Goal: Communication & Community: Answer question/provide support

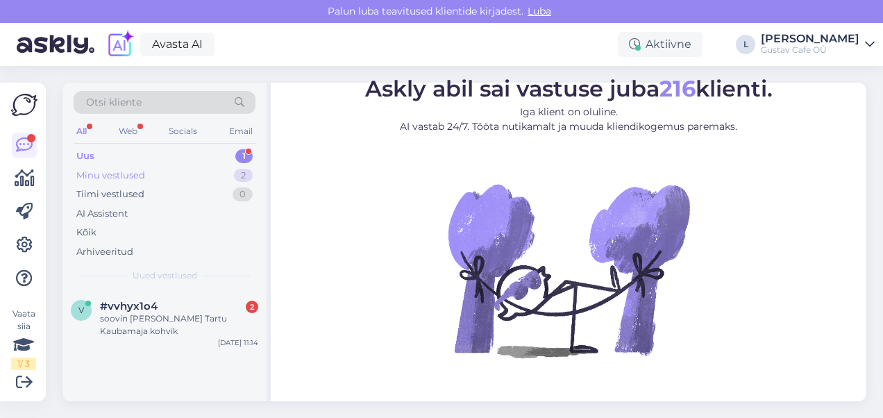
click at [175, 167] on div "Minu vestlused 2" at bounding box center [165, 175] width 182 height 19
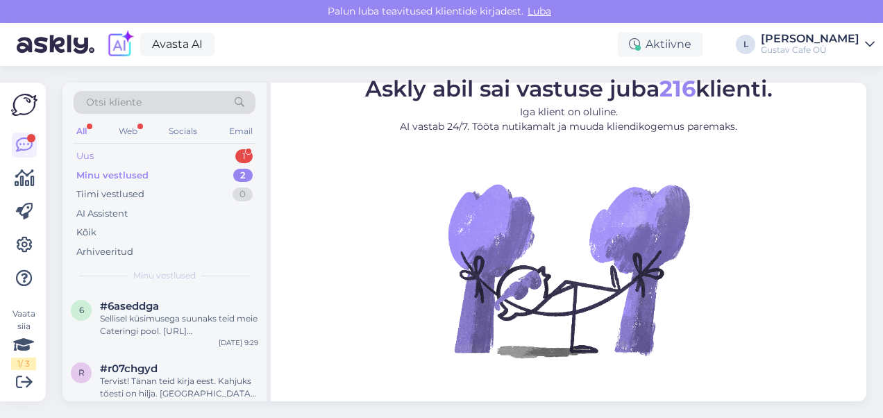
click at [175, 155] on div "Uus 1" at bounding box center [165, 155] width 182 height 19
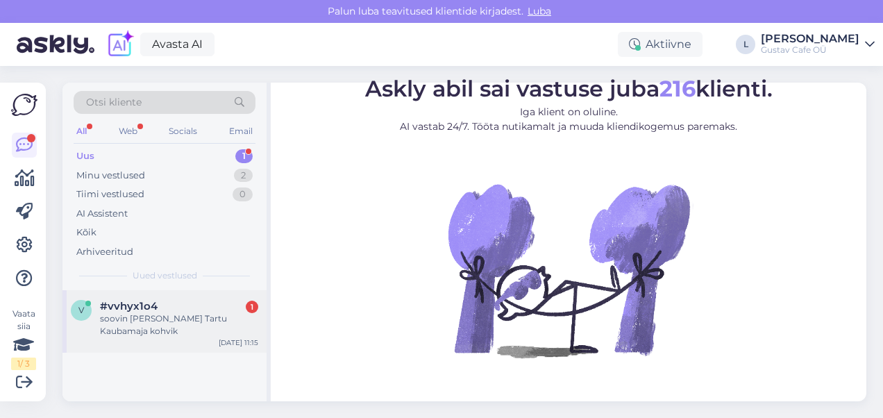
click at [192, 295] on div "v #vvhyx1o4 1 soovin [PERSON_NAME] Tartu Kaubamaja kohvik [DATE] 11:15" at bounding box center [164, 321] width 204 height 62
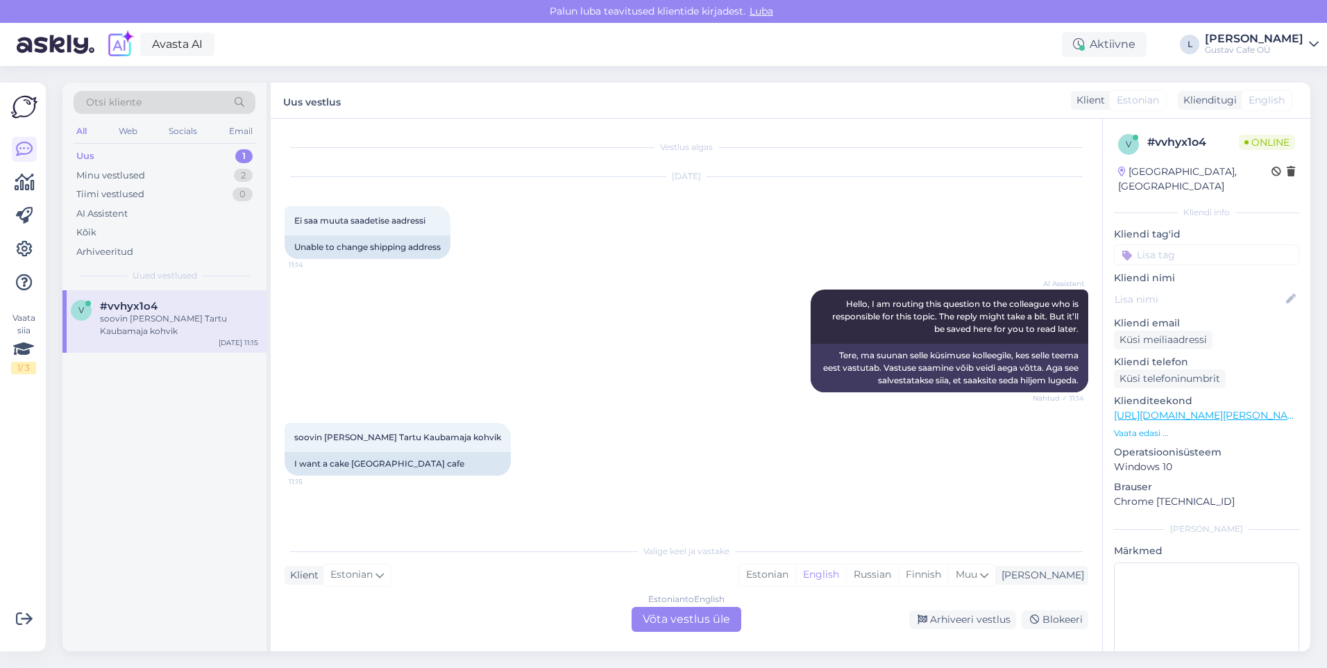
drag, startPoint x: 445, startPoint y: 551, endPoint x: 466, endPoint y: 564, distance: 24.3
click at [445, 417] on div "Valige keel ja vastake" at bounding box center [687, 551] width 804 height 12
click at [795, 417] on div "Estonian" at bounding box center [767, 574] width 56 height 21
click at [709, 417] on div "Estonian to Estonian Võta vestlus üle" at bounding box center [687, 619] width 110 height 25
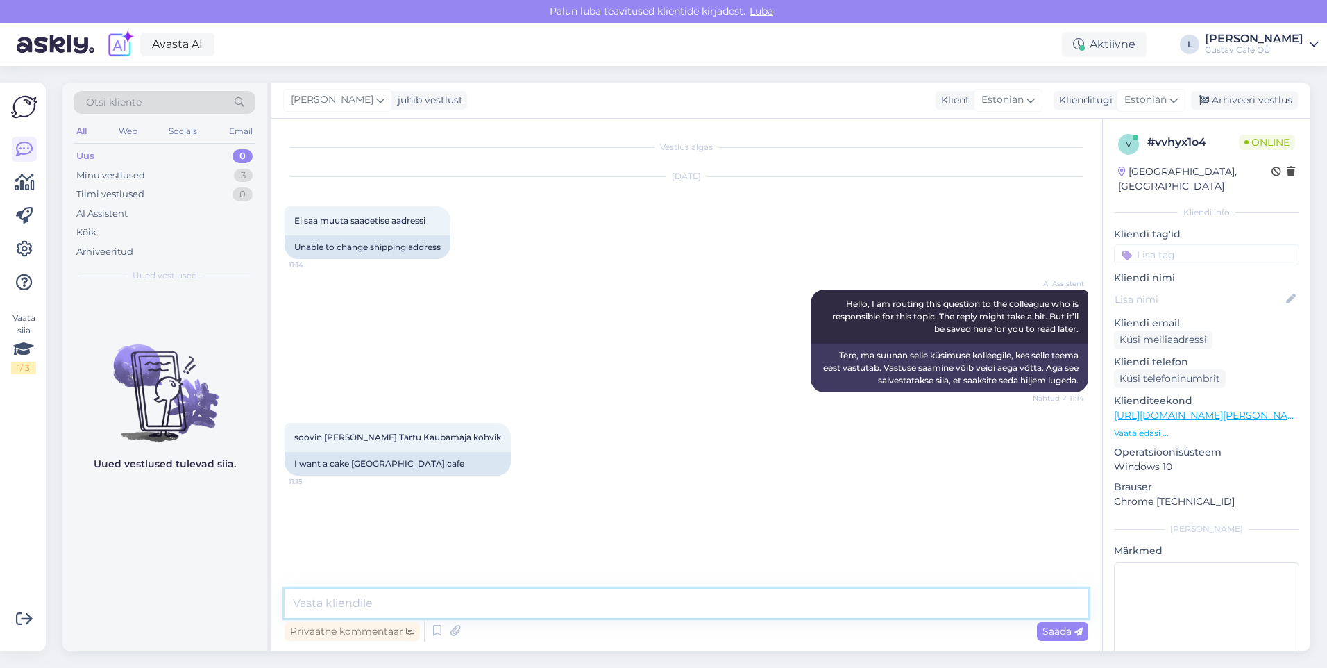
click at [671, 417] on textarea at bounding box center [687, 603] width 804 height 29
type textarea "Tere. [GEOGRAPHIC_DATA] [GEOGRAPHIC_DATA] on meie kohvik"
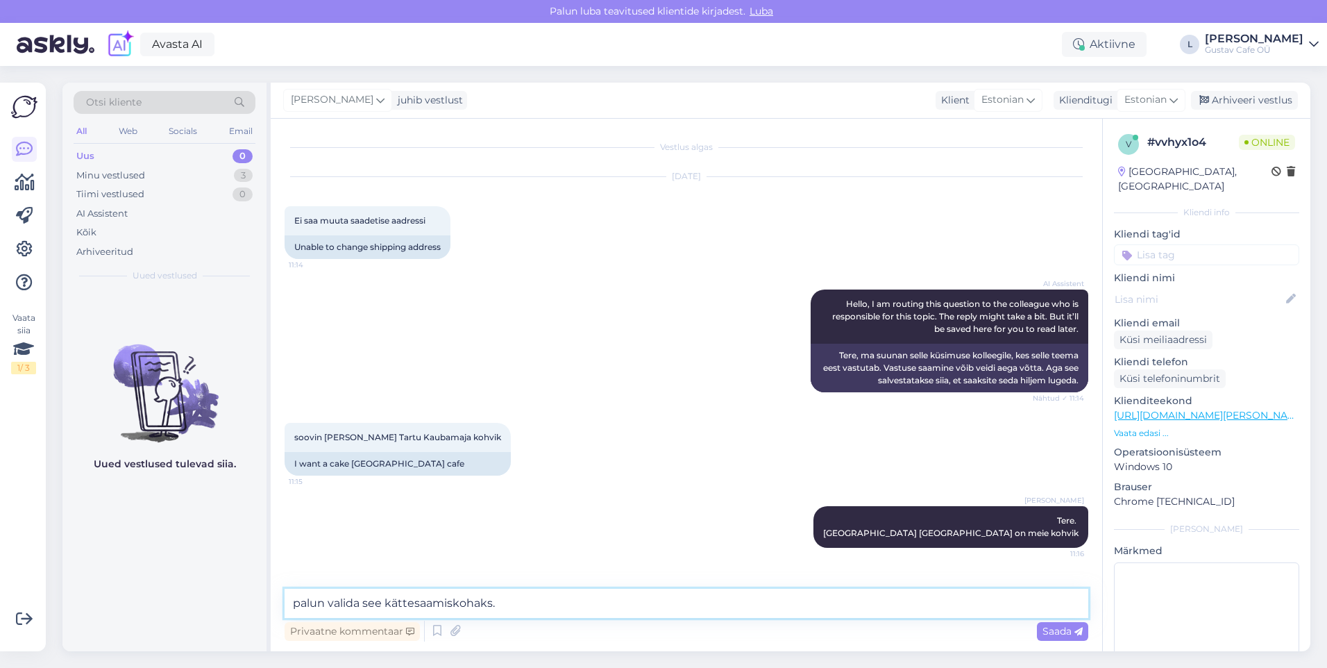
click at [299, 417] on textarea "palun valida see kättesaamiskohaks." at bounding box center [687, 603] width 804 height 29
type textarea "Palun valida see kättesaamiskohaks."
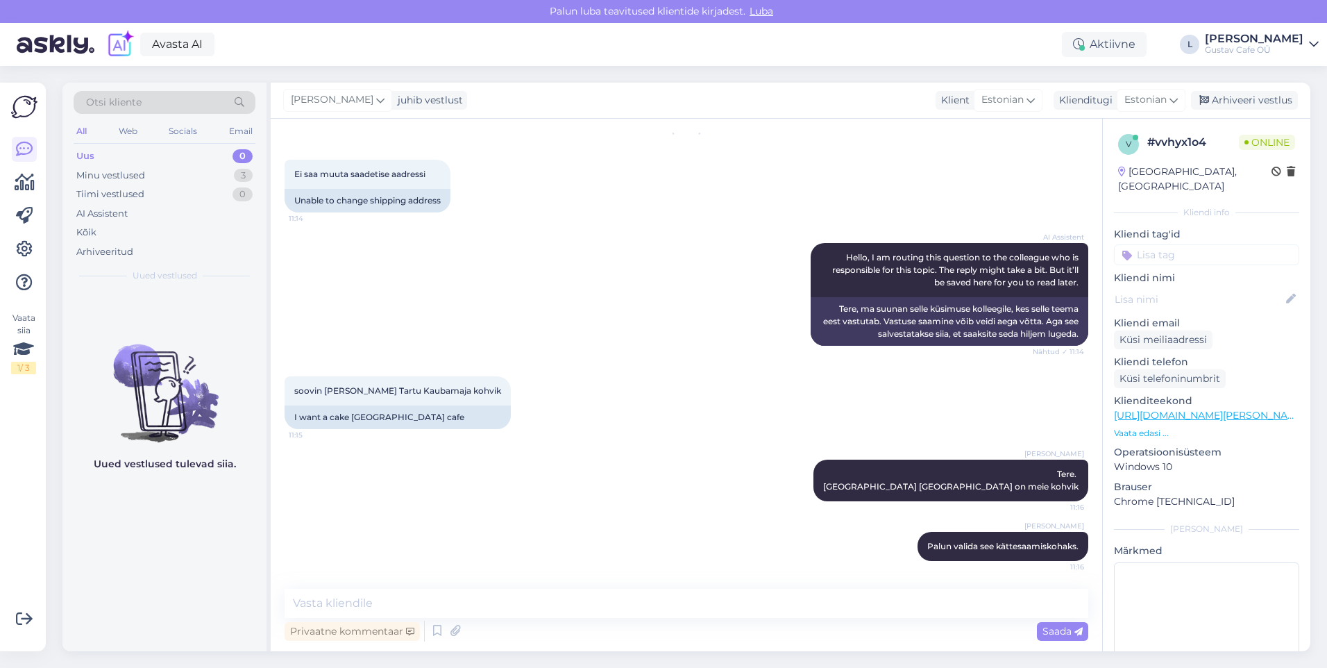
drag, startPoint x: 491, startPoint y: 326, endPoint x: 561, endPoint y: 371, distance: 83.6
click at [492, 326] on div "AI Assistent Hello, I am routing this question to the colleague who is responsi…" at bounding box center [687, 294] width 804 height 133
click at [128, 182] on div "Minu vestlused 3" at bounding box center [165, 175] width 182 height 19
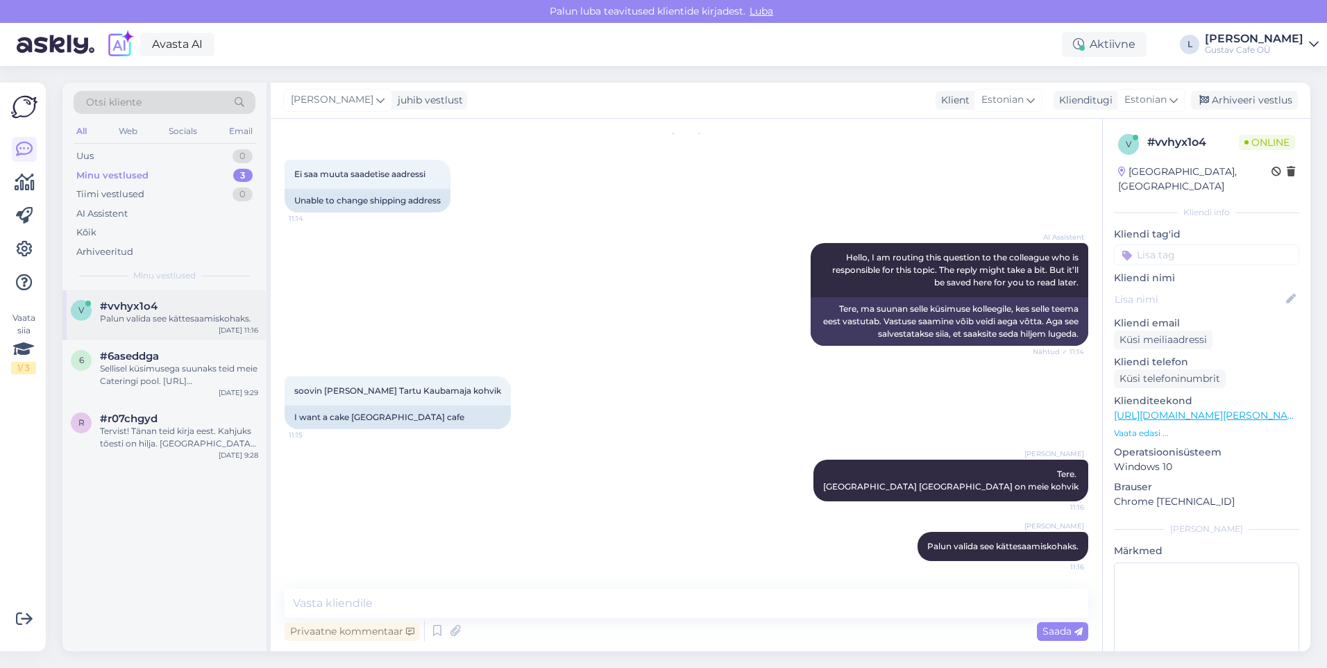
click at [155, 328] on div "v #vvhyx1o4 Palun valida see kättesaamiskohaks. [DATE] 11:16" at bounding box center [164, 315] width 204 height 50
click at [175, 380] on div "Sellisel küsimusega suunaks teid meie Cateringi pool. [URL][DOMAIN_NAME] [GEOGR…" at bounding box center [179, 374] width 158 height 25
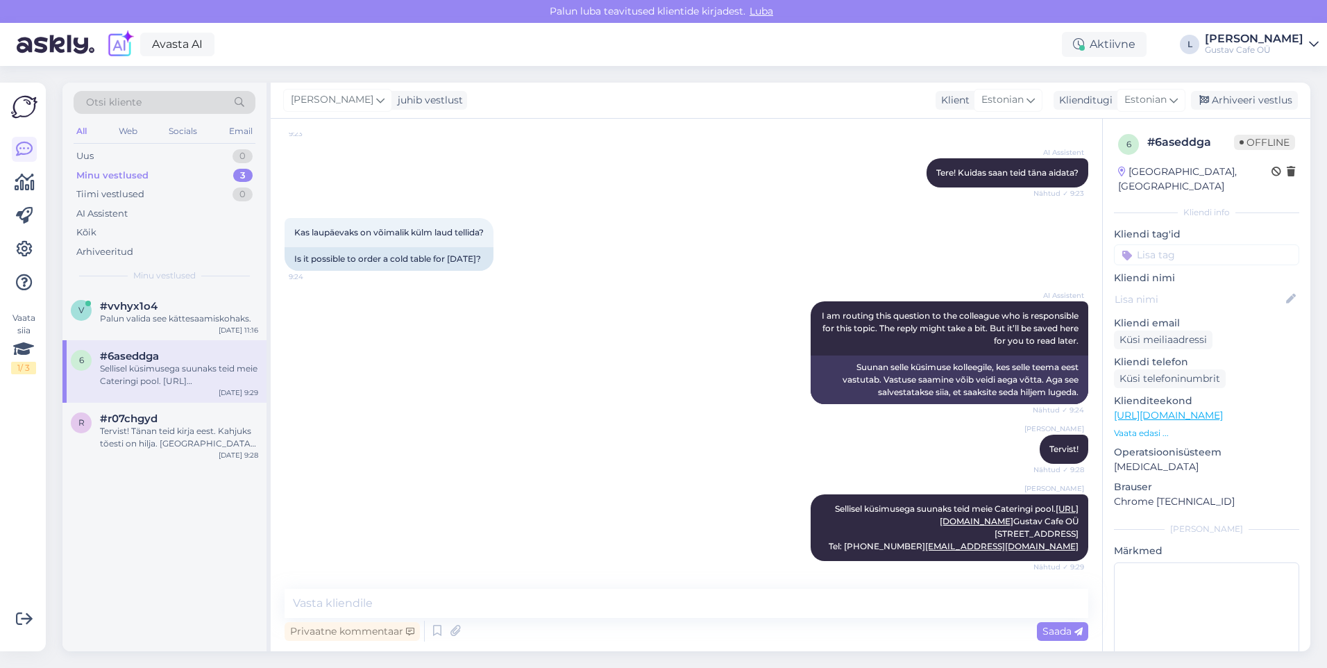
scroll to position [0, 0]
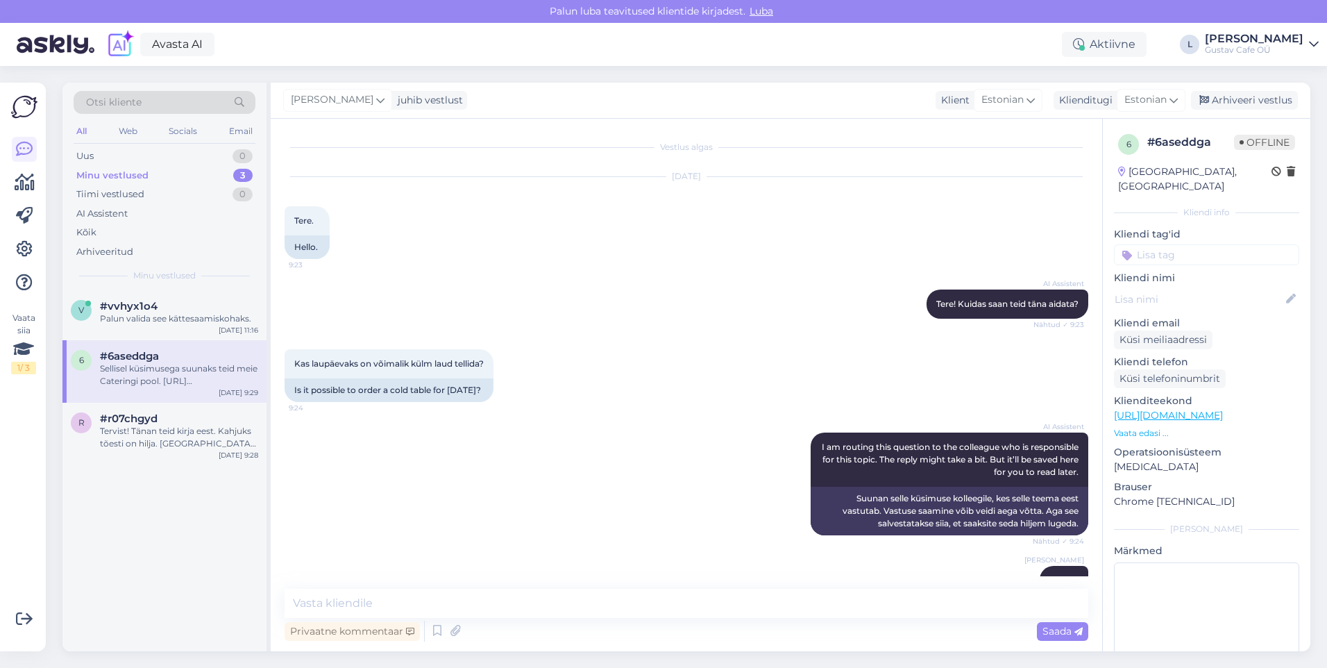
click at [882, 110] on div "[PERSON_NAME] vestlust Klient [DEMOGRAPHIC_DATA] Klienditugi [DEMOGRAPHIC_DATA]…" at bounding box center [791, 101] width 1040 height 36
click at [882, 99] on div "Arhiveeri vestlus" at bounding box center [1244, 100] width 107 height 19
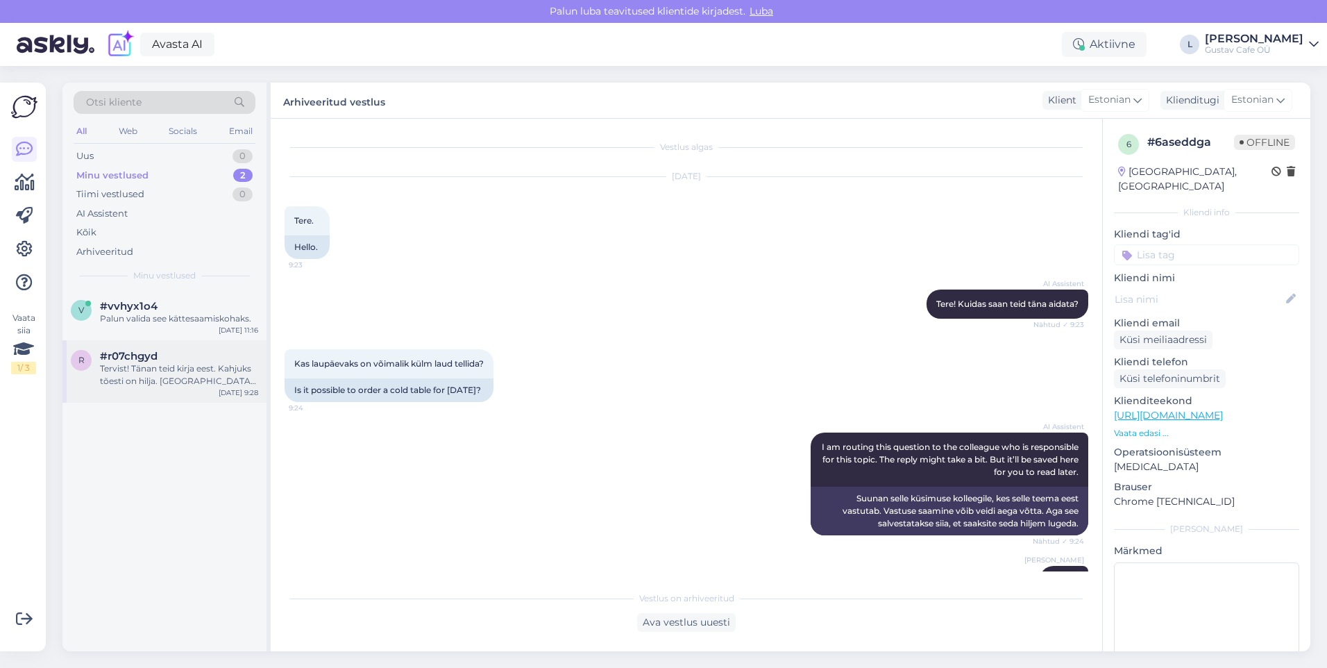
click at [165, 380] on div "Tervist! Tänan teid kirja eest. Kahjuks tõesti on hilja. [GEOGRAPHIC_DATA]. Esm…" at bounding box center [179, 374] width 158 height 25
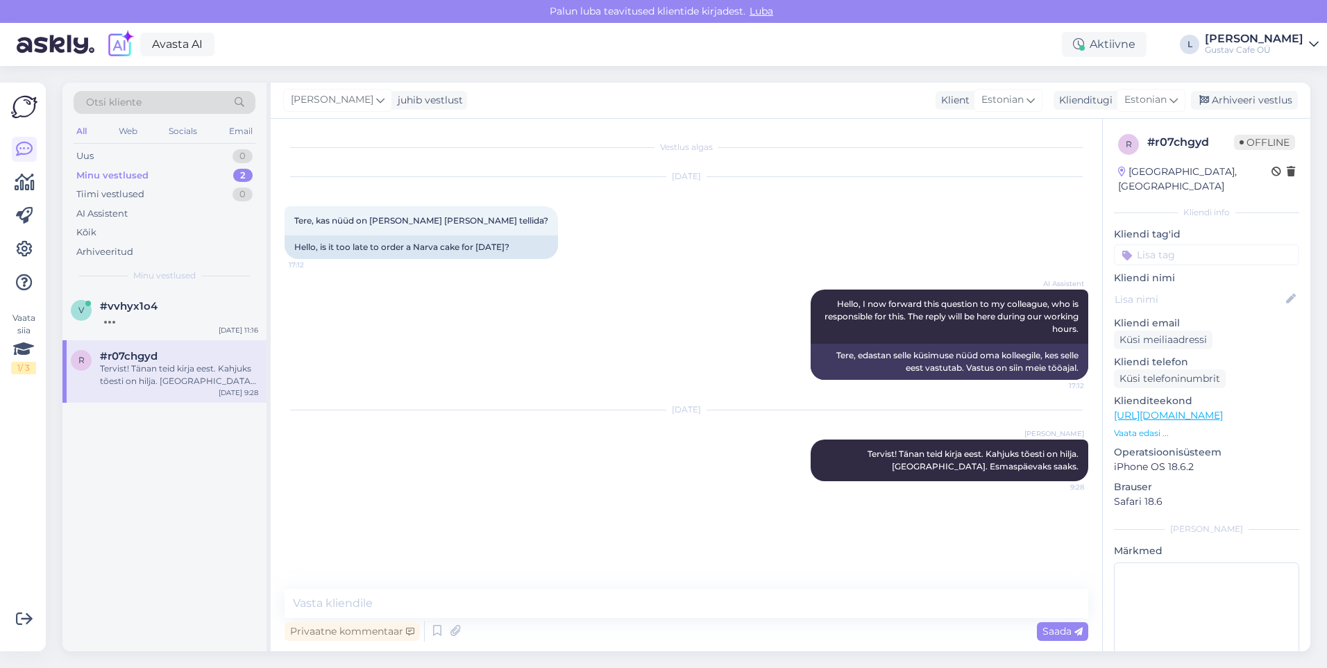
click at [587, 417] on div "Vestlus algas [DATE] Tere, kas nüüd on hilja reedeks [PERSON_NAME] tellida? 17:…" at bounding box center [693, 355] width 816 height 444
click at [882, 96] on div "Arhiveeri vestlus" at bounding box center [1244, 100] width 107 height 19
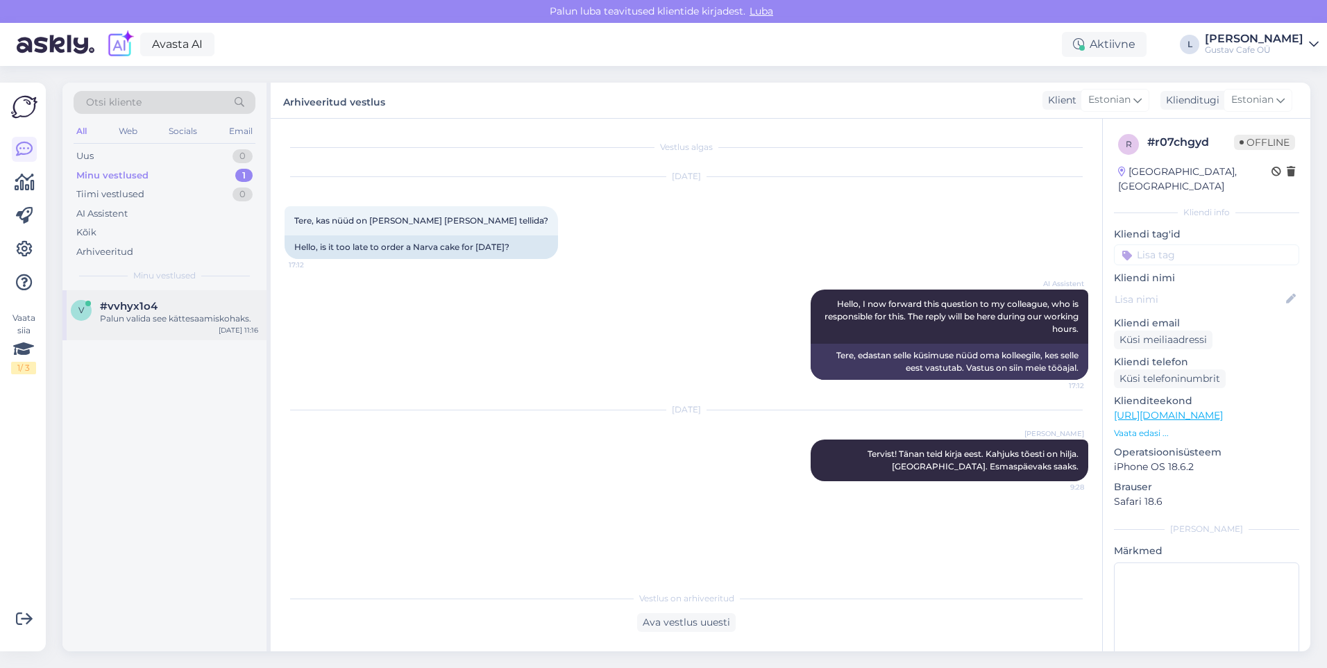
click at [219, 295] on div "v #vvhyx1o4 Palun valida see kättesaamiskohaks. [DATE] 11:16" at bounding box center [164, 315] width 204 height 50
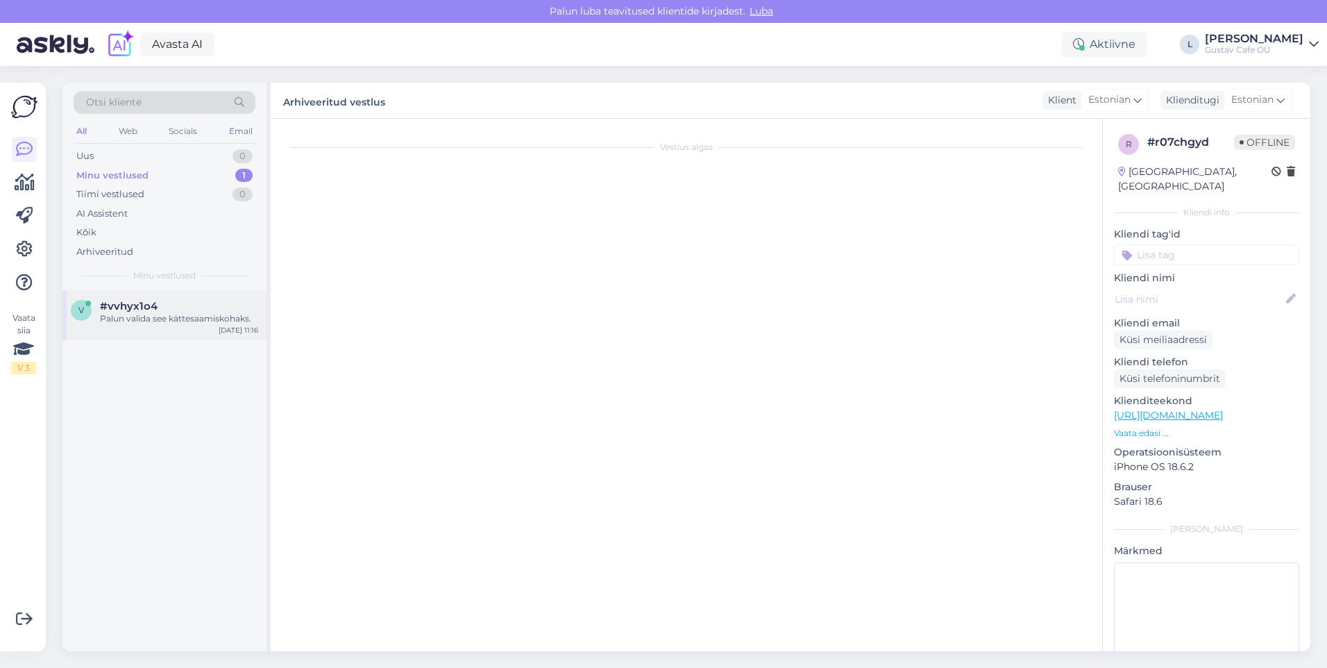
scroll to position [47, 0]
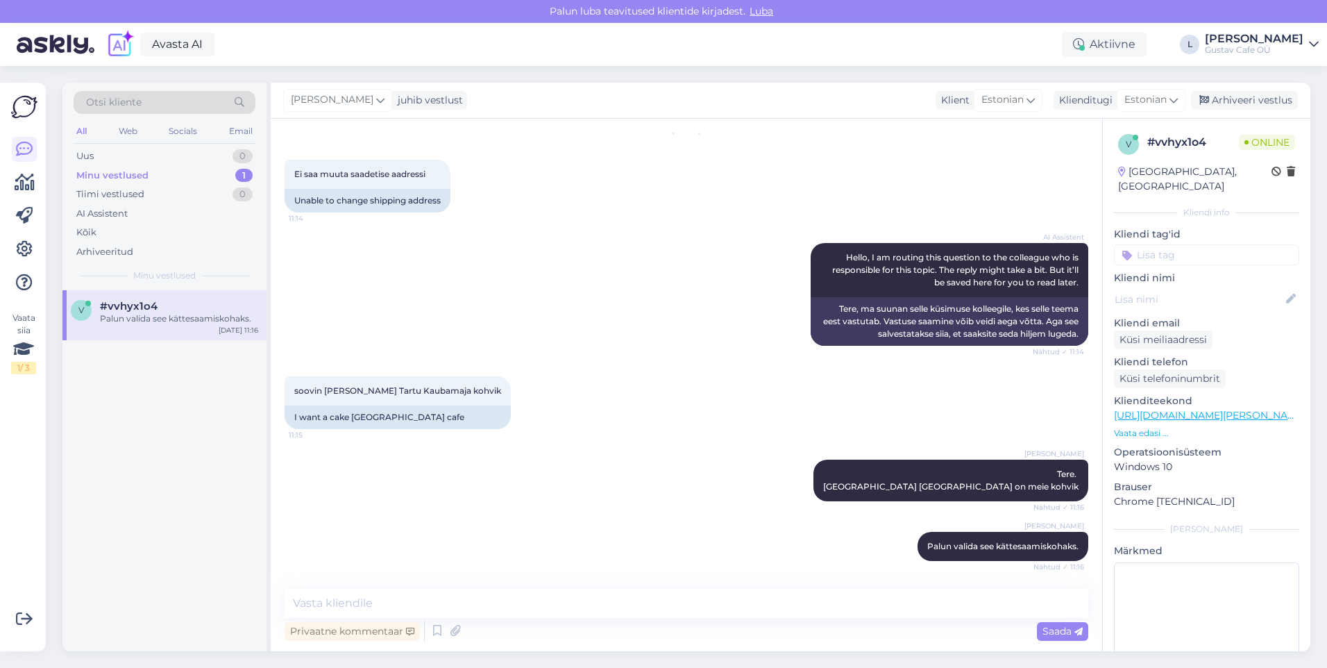
click at [700, 321] on div "AI Assistent Hello, I am routing this question to the colleague who is responsi…" at bounding box center [687, 294] width 804 height 133
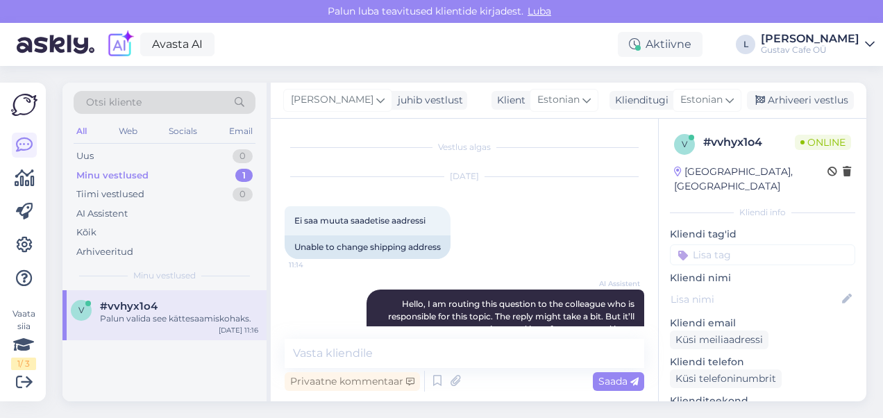
scroll to position [296, 0]
